Goal: Task Accomplishment & Management: Manage account settings

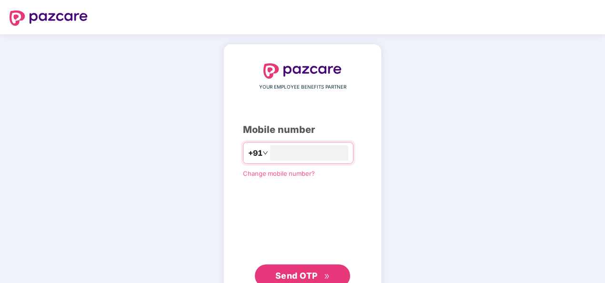
type input "**********"
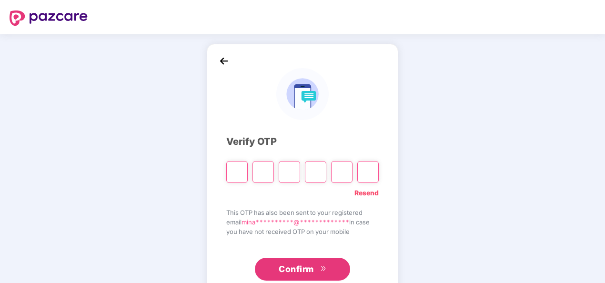
type input "*"
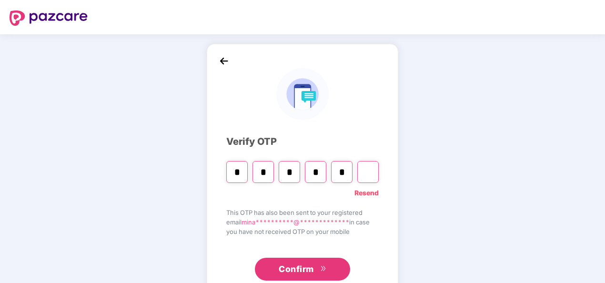
type input "*"
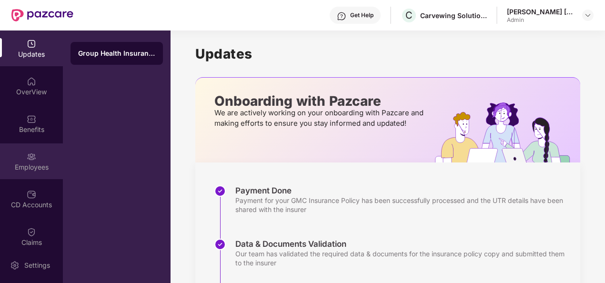
click at [32, 164] on div "Employees" at bounding box center [31, 168] width 63 height 10
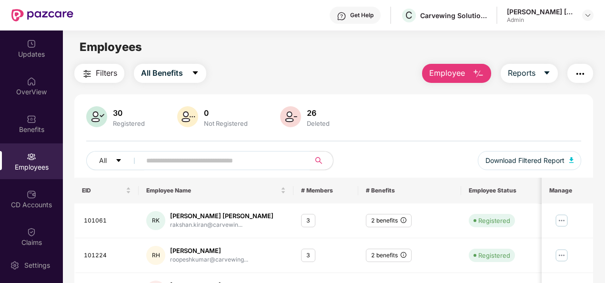
click at [450, 76] on span "Employee" at bounding box center [448, 73] width 36 height 12
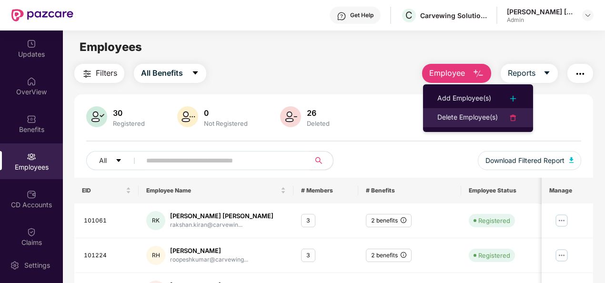
click at [451, 115] on div "Delete Employee(s)" at bounding box center [468, 117] width 61 height 11
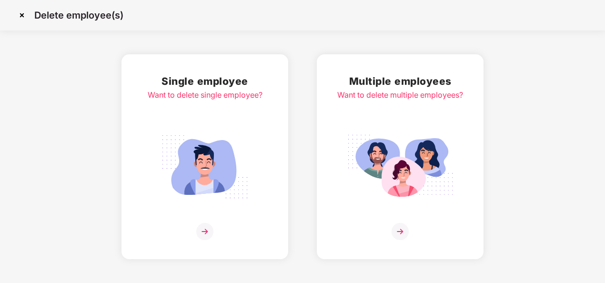
click at [216, 146] on img at bounding box center [205, 167] width 107 height 74
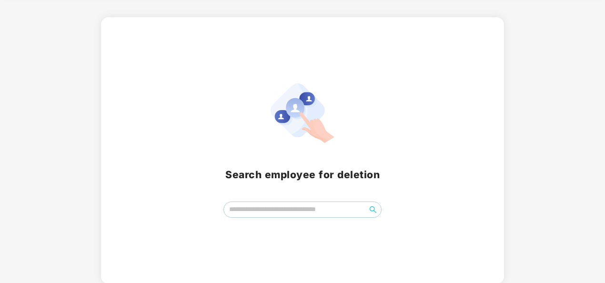
scroll to position [38, 0]
click at [305, 215] on input "search" at bounding box center [295, 208] width 143 height 14
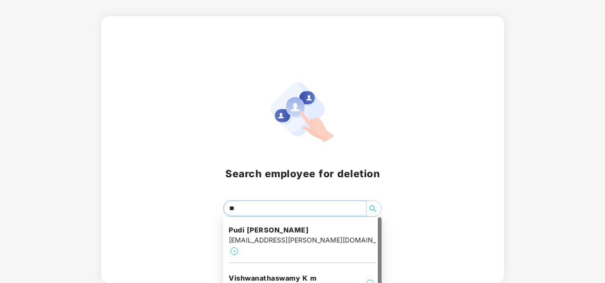
type input "*"
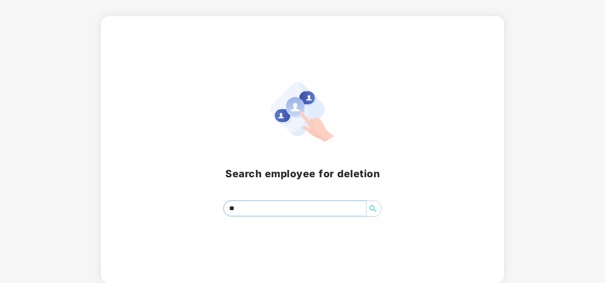
type input "*"
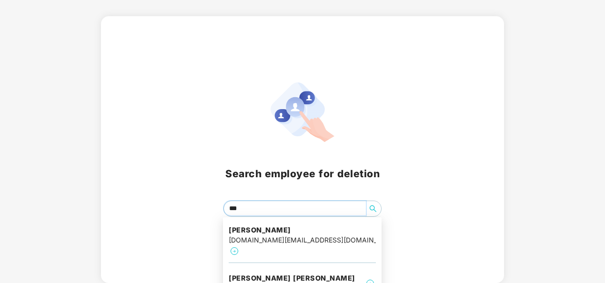
type input "****"
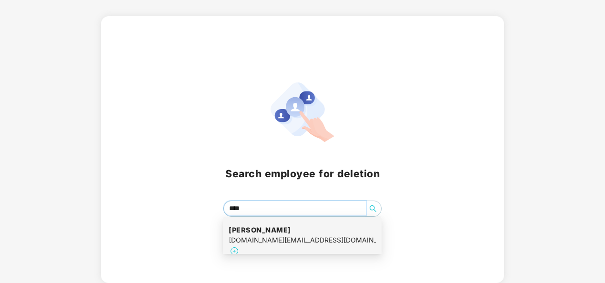
click at [308, 239] on div "Rakhi [PERSON_NAME] [DOMAIN_NAME][EMAIL_ADDRESS][DOMAIN_NAME]" at bounding box center [302, 241] width 147 height 43
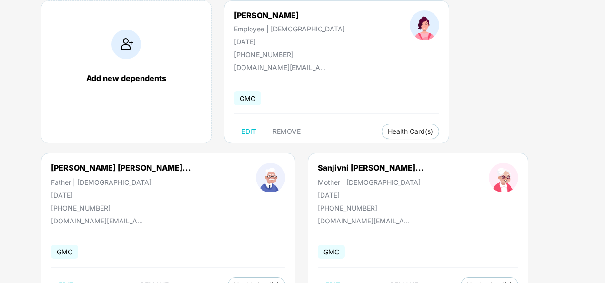
scroll to position [86, 0]
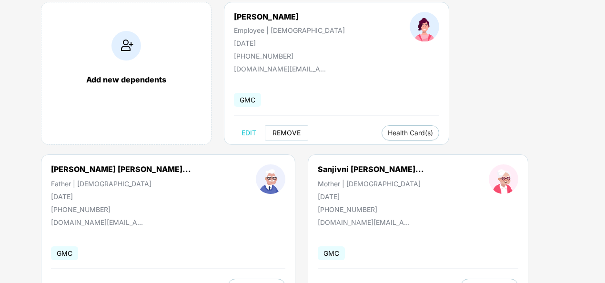
click at [294, 131] on span "REMOVE" at bounding box center [287, 133] width 28 height 8
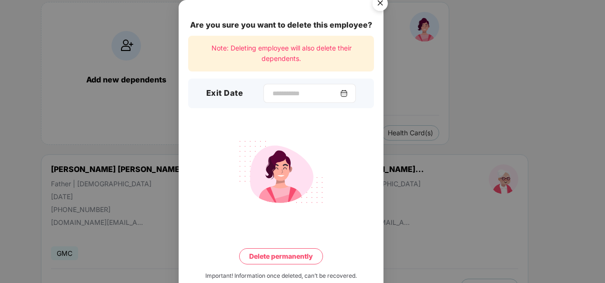
click at [348, 92] on img at bounding box center [344, 94] width 8 height 8
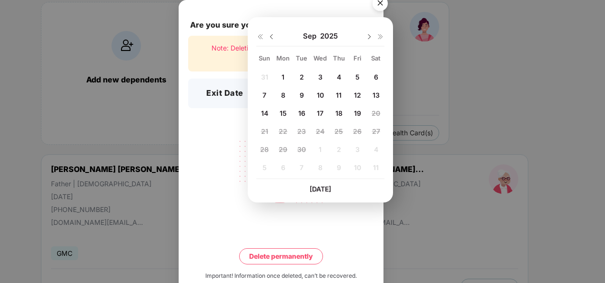
click at [360, 94] on span "12" at bounding box center [357, 95] width 7 height 8
type input "**********"
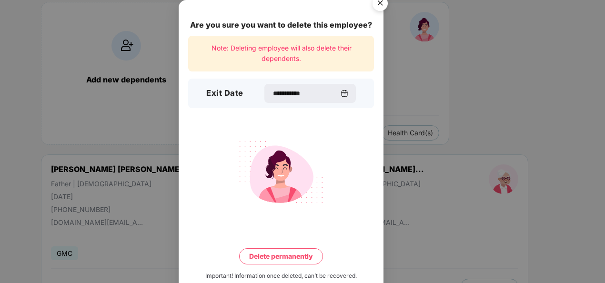
click at [294, 256] on button "Delete permanently" at bounding box center [281, 256] width 84 height 16
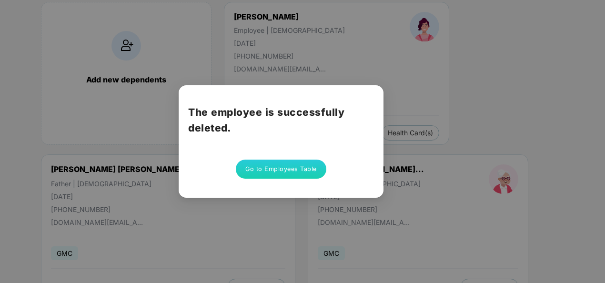
click at [304, 170] on button "Go to Employees Table" at bounding box center [281, 169] width 91 height 19
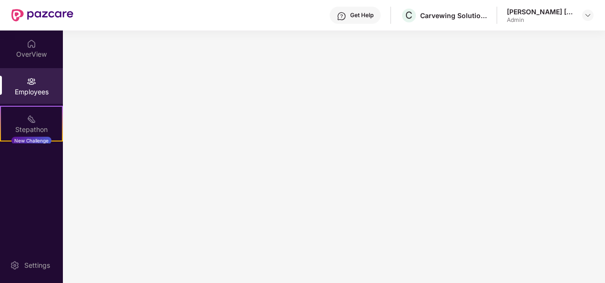
scroll to position [0, 0]
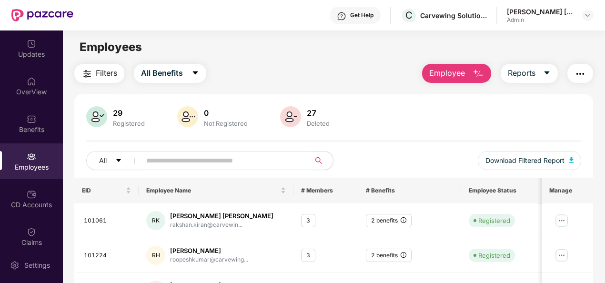
drag, startPoint x: 604, startPoint y: 132, endPoint x: 604, endPoint y: 155, distance: 23.8
click at [451, 70] on span "Employee" at bounding box center [448, 73] width 36 height 12
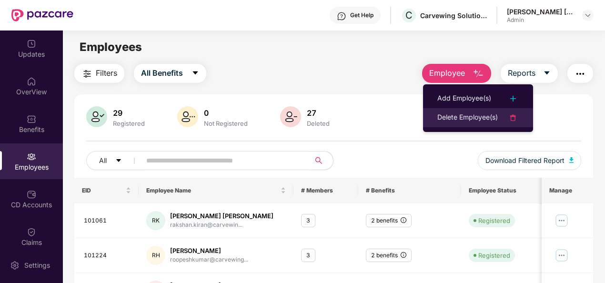
click at [467, 116] on div "Delete Employee(s)" at bounding box center [468, 117] width 61 height 11
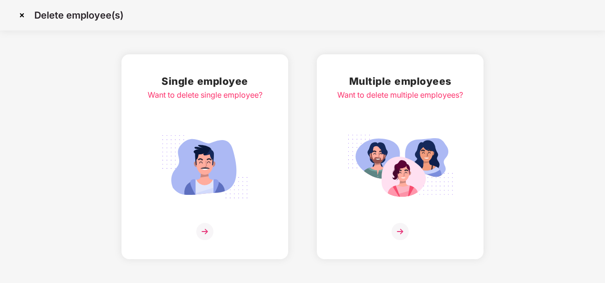
click at [216, 209] on div "Single employee Want to delete single employee?" at bounding box center [205, 156] width 115 height 167
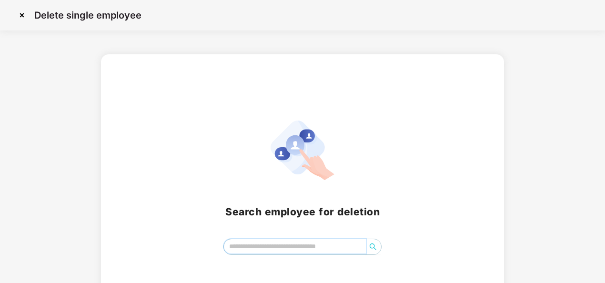
click at [263, 248] on input "search" at bounding box center [295, 246] width 143 height 14
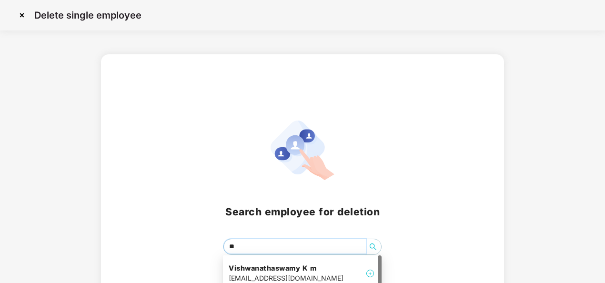
type input "*"
